Goal: Task Accomplishment & Management: Manage account settings

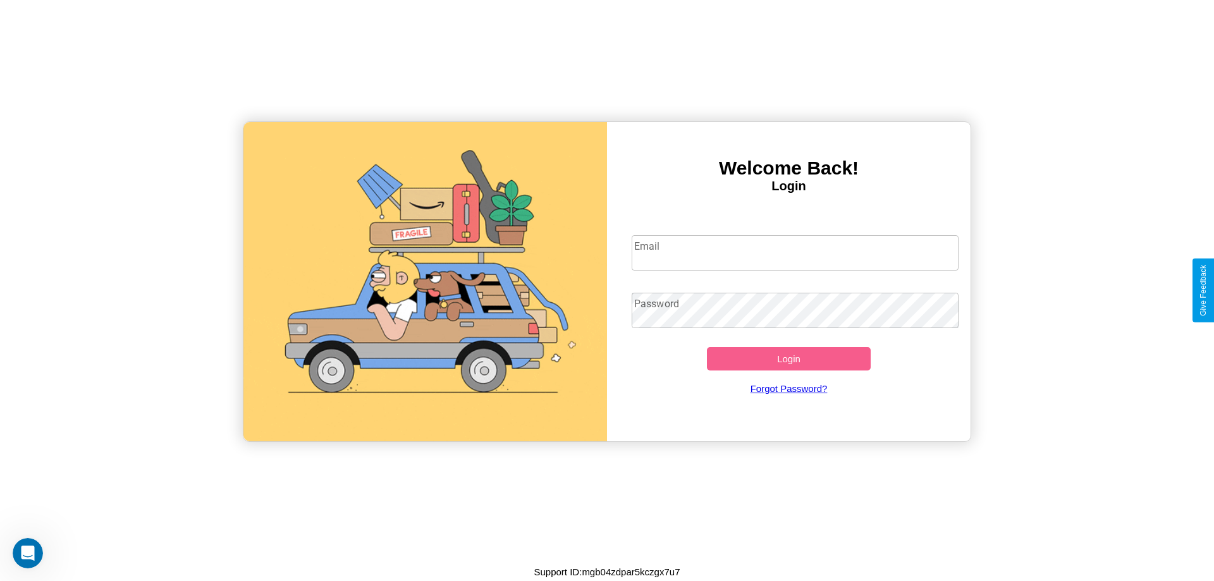
click at [795, 252] on input "Email" at bounding box center [795, 252] width 327 height 35
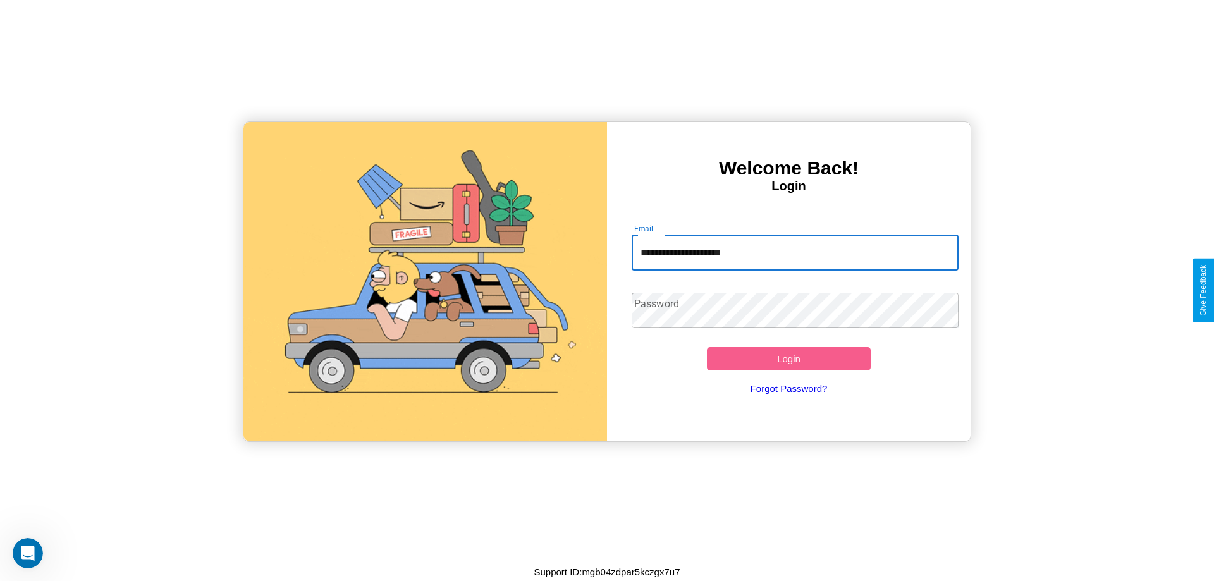
type input "**********"
click at [788, 358] on button "Login" at bounding box center [789, 358] width 164 height 23
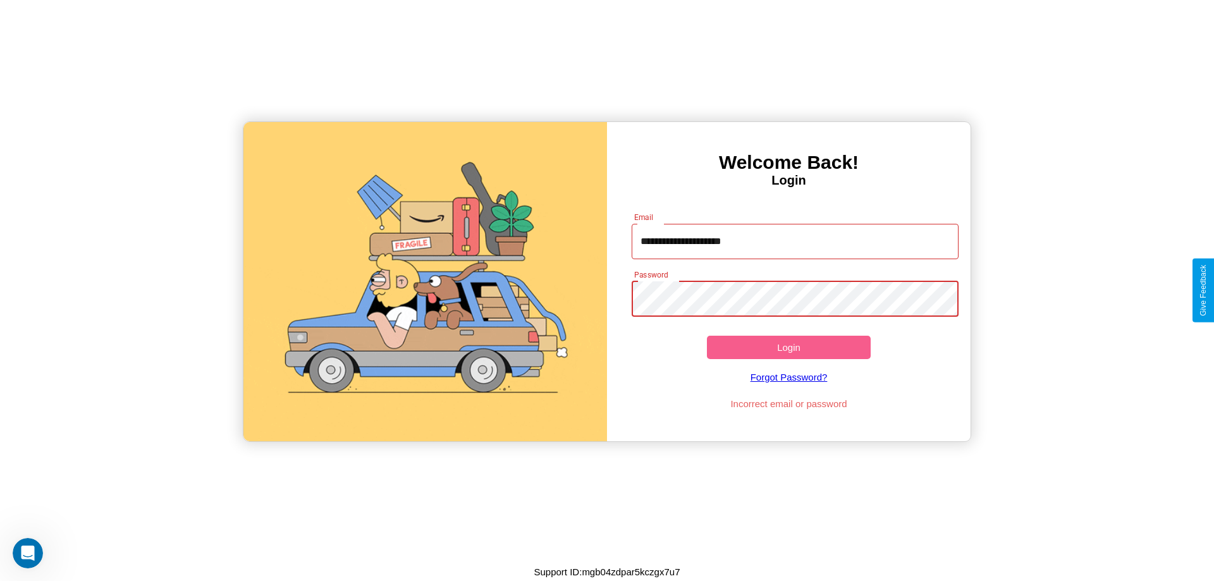
click at [788, 347] on button "Login" at bounding box center [789, 347] width 164 height 23
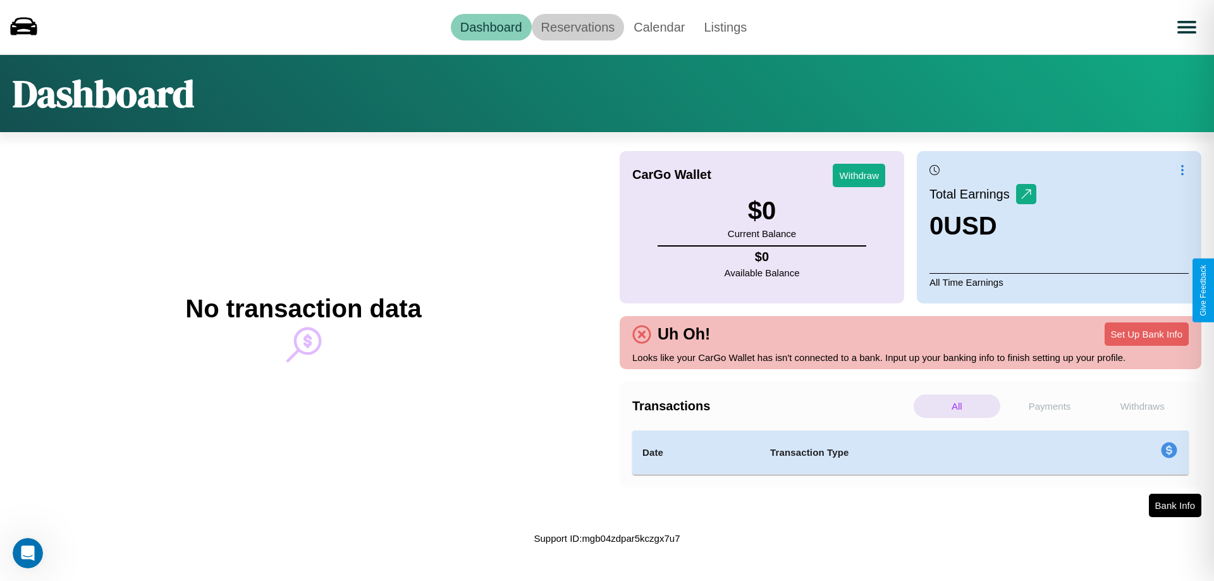
click at [577, 27] on link "Reservations" at bounding box center [578, 27] width 93 height 27
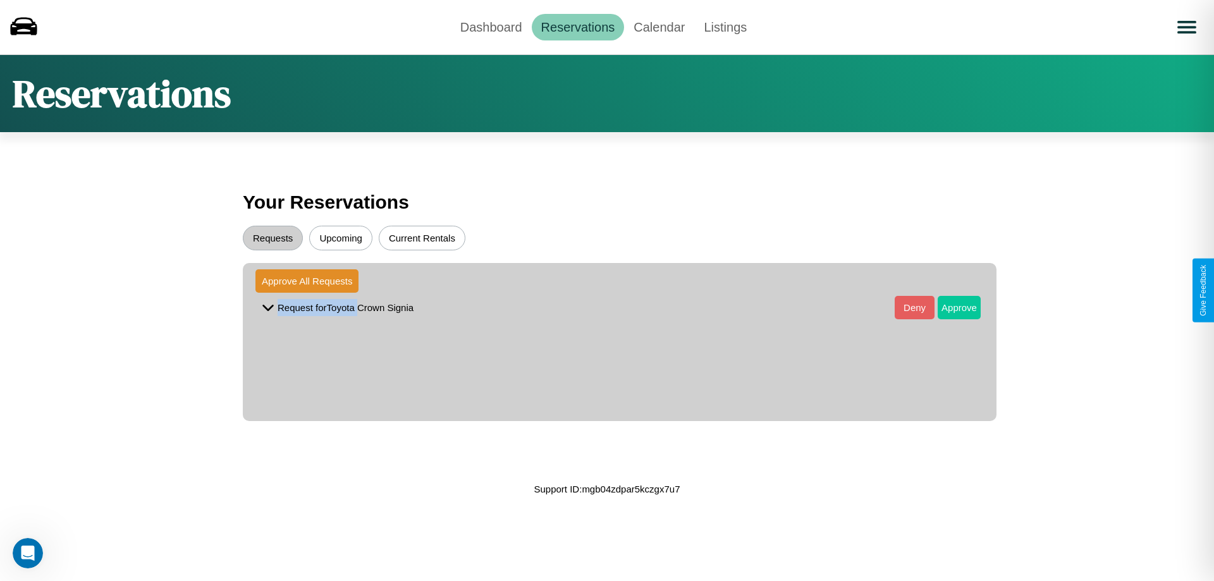
click at [950, 307] on button "Approve" at bounding box center [959, 307] width 43 height 23
